Goal: Find specific page/section: Find specific page/section

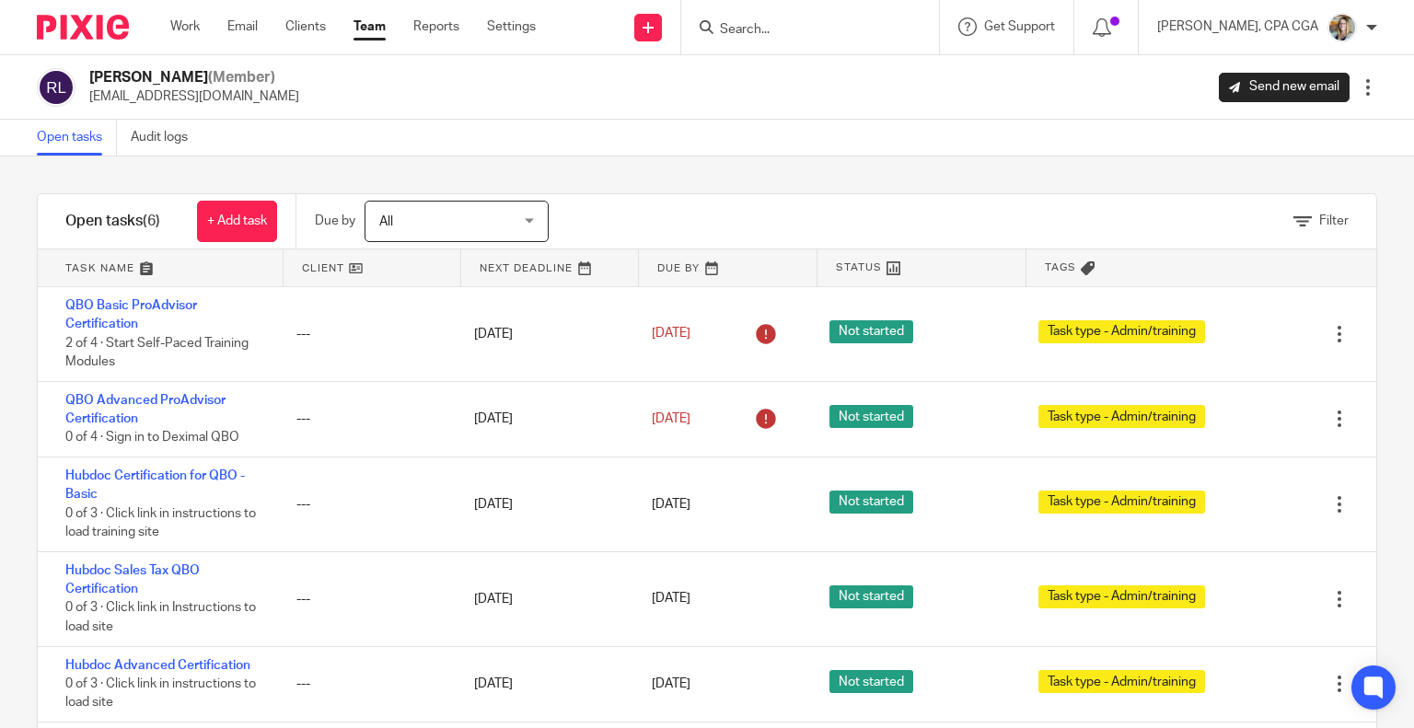
scroll to position [65, 0]
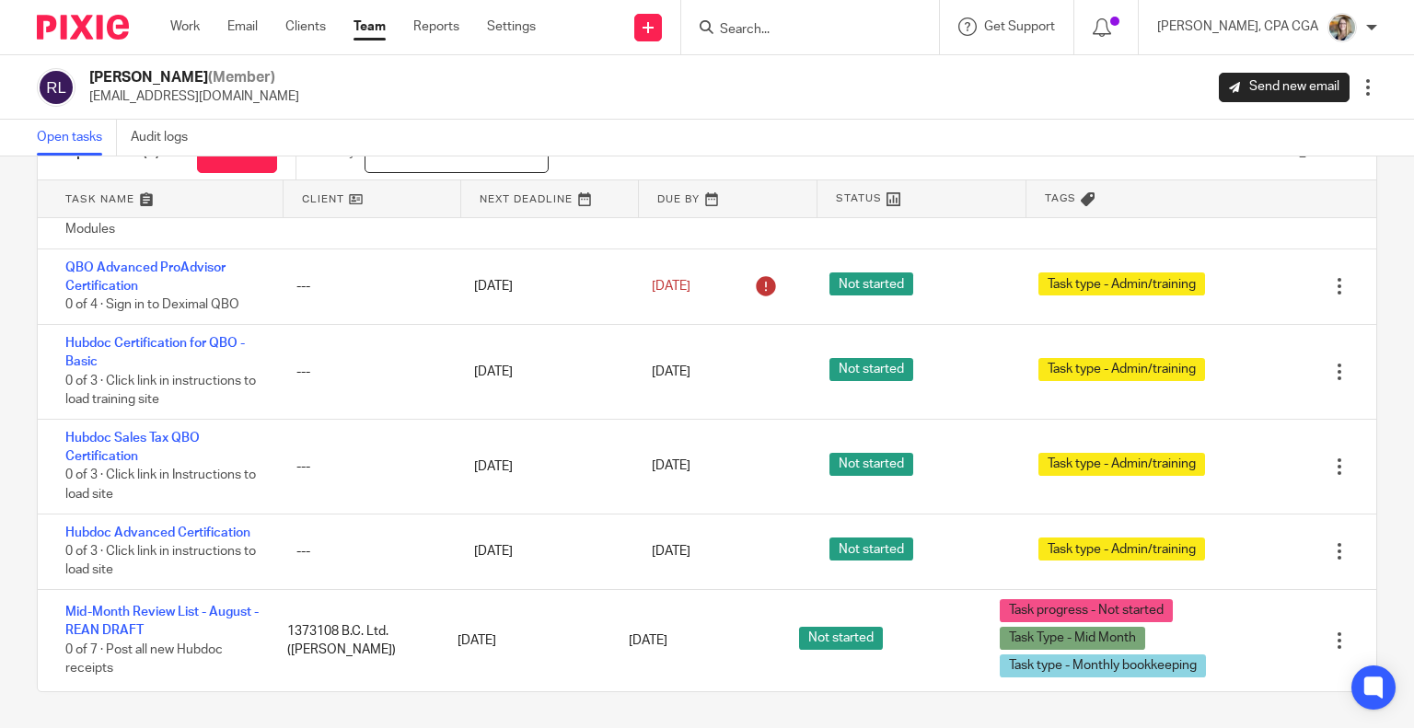
click at [780, 30] on input "Search" at bounding box center [801, 30] width 166 height 17
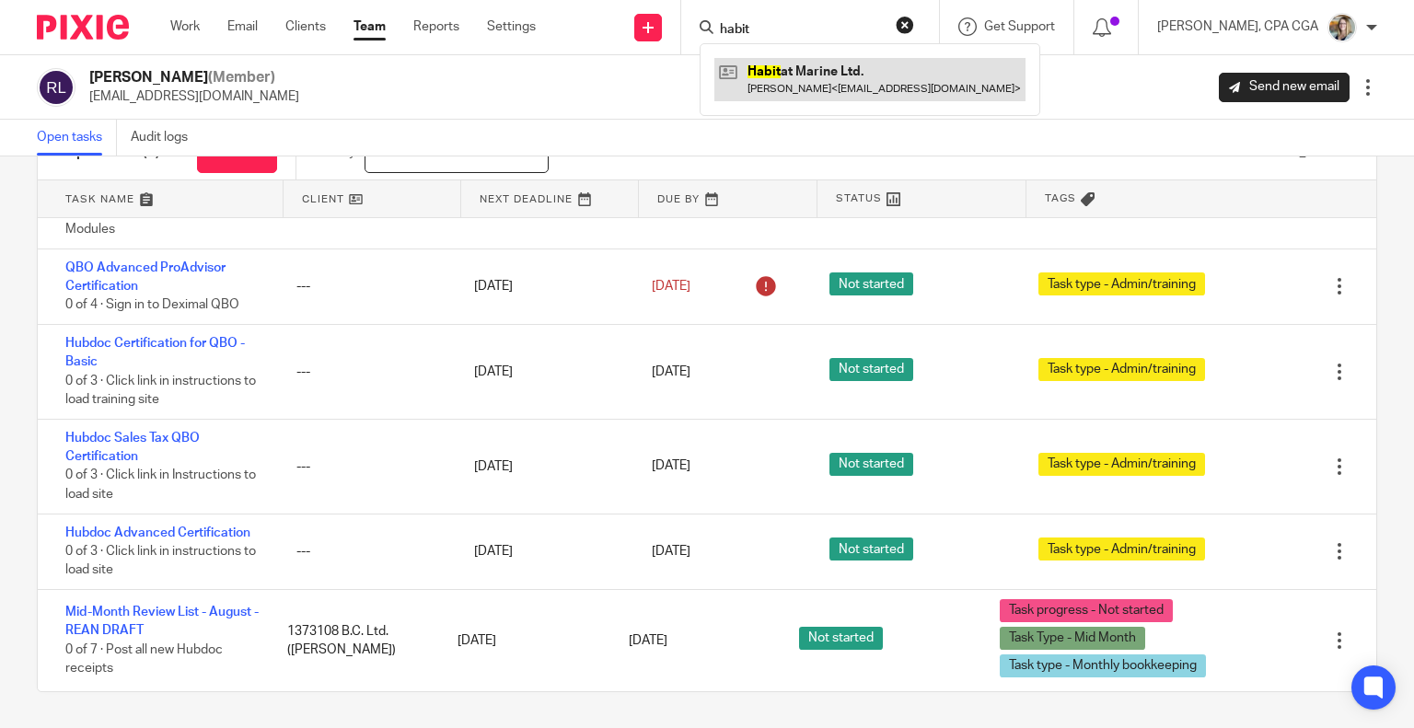
type input "habit"
click at [803, 81] on link at bounding box center [869, 79] width 311 height 42
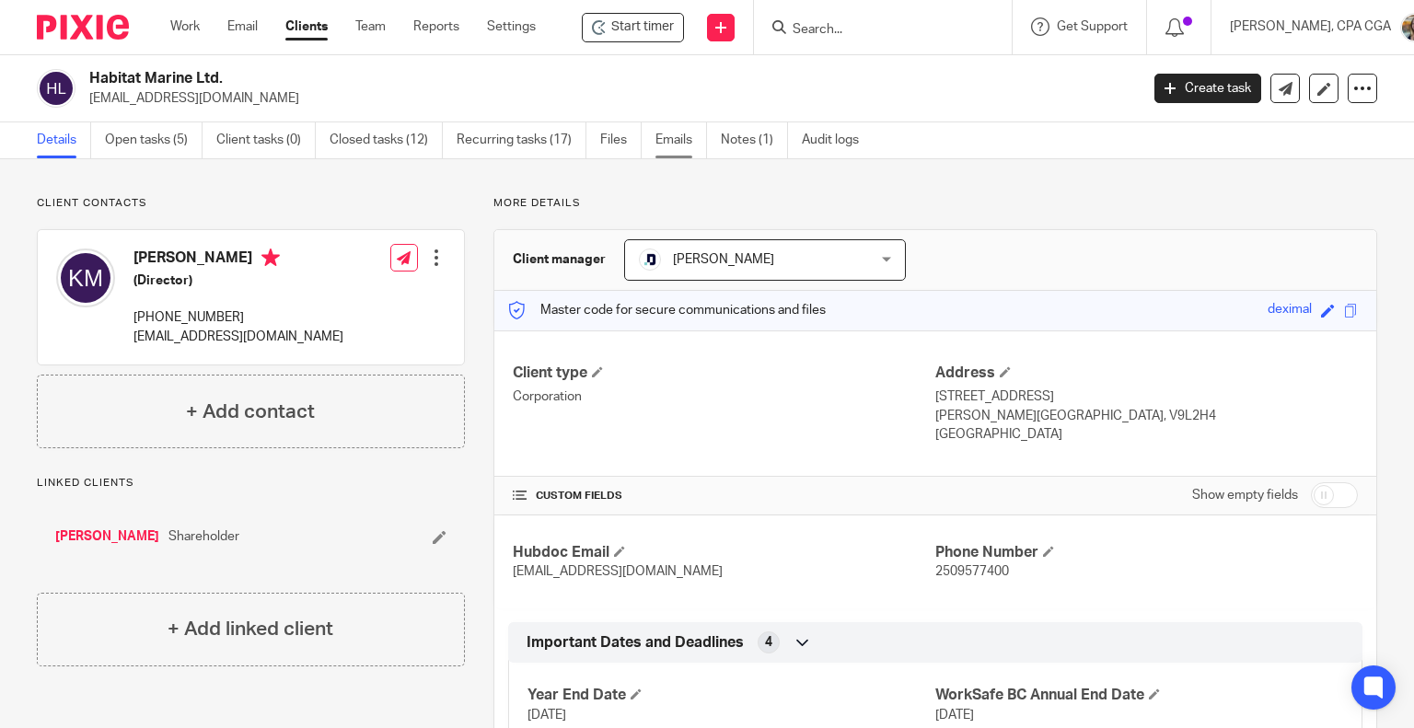
click at [672, 131] on link "Emails" at bounding box center [681, 140] width 52 height 36
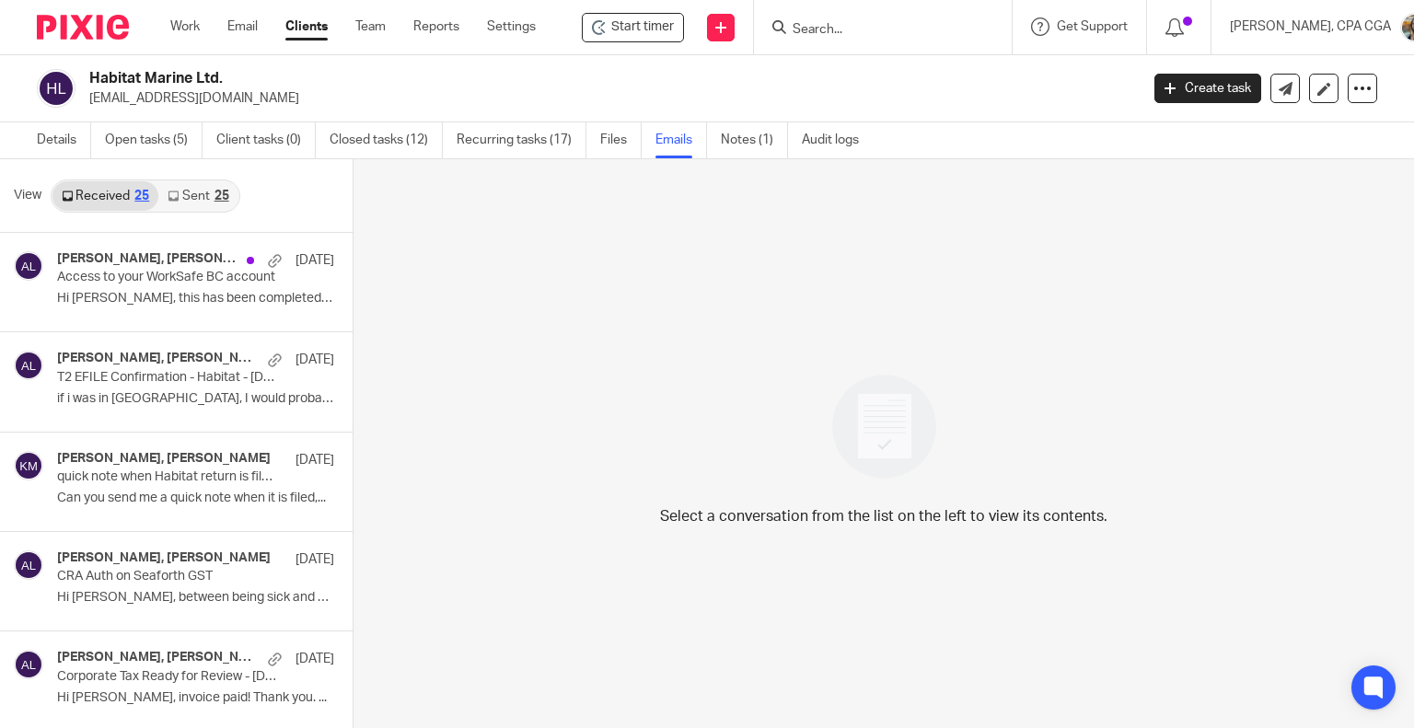
click at [183, 187] on link "Sent 25" at bounding box center [197, 195] width 79 height 29
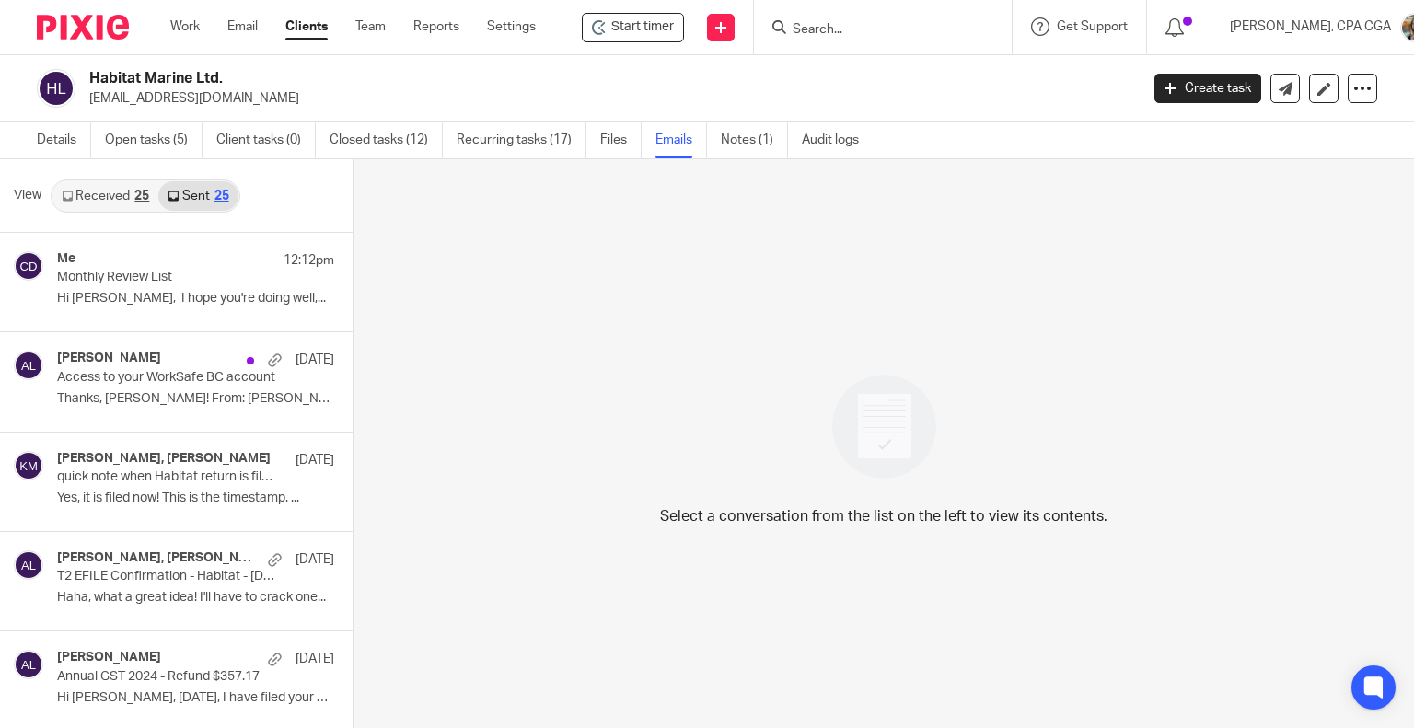
scroll to position [3, 0]
